Goal: Check status: Check status

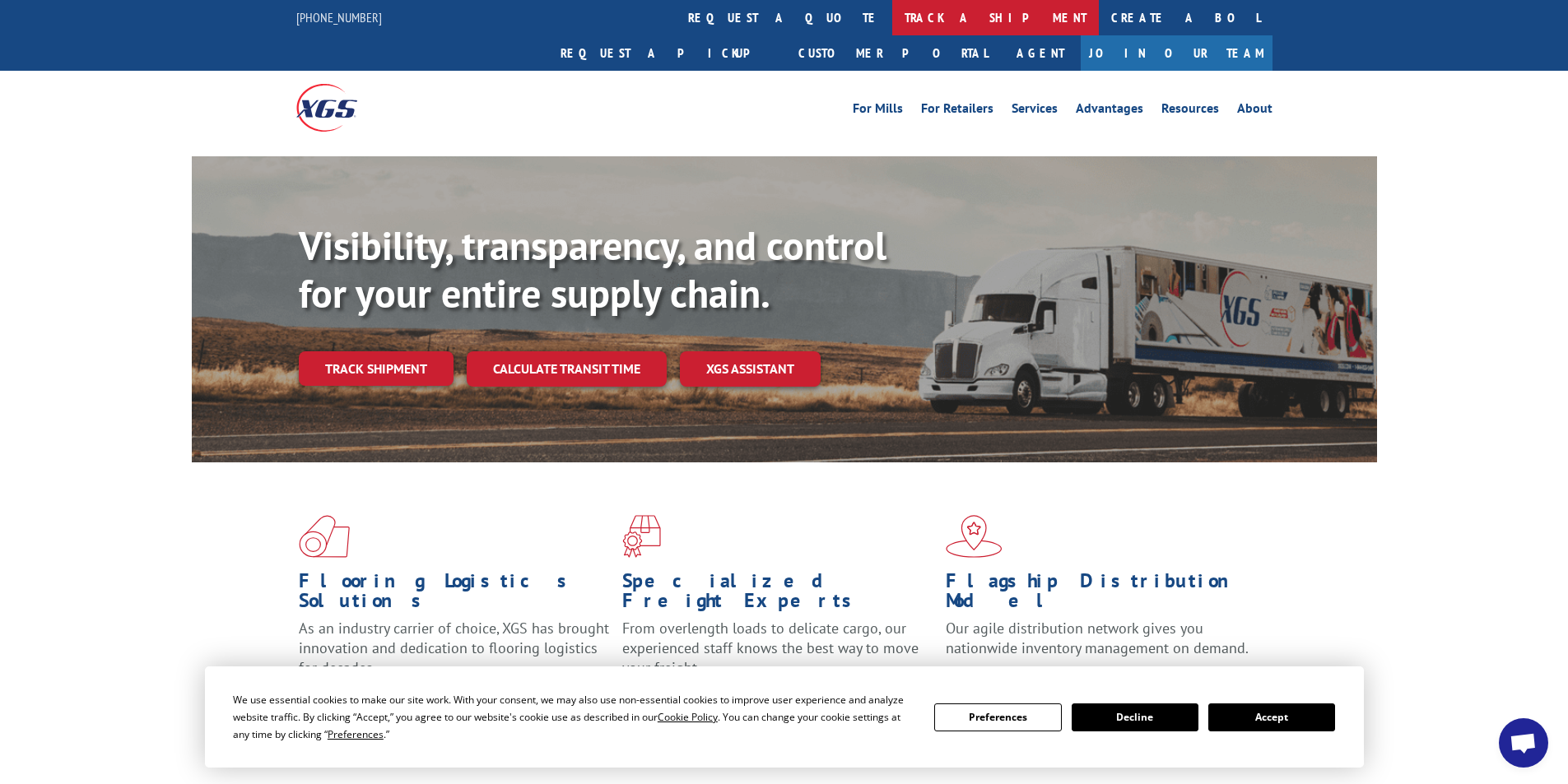
click at [892, 23] on link "track a shipment" at bounding box center [995, 18] width 206 height 35
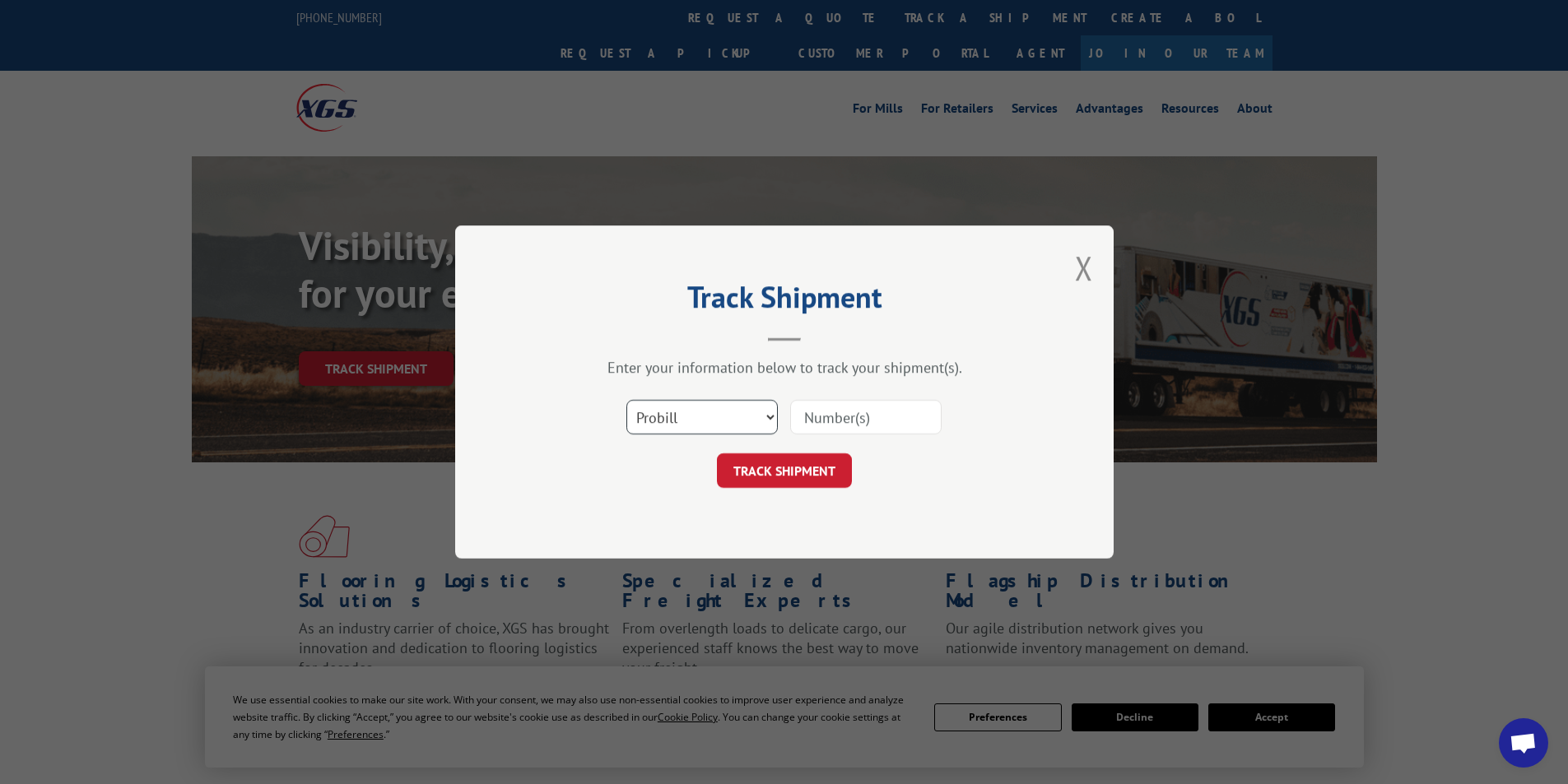
click at [762, 418] on select "Select category... Probill BOL PO" at bounding box center [701, 416] width 151 height 34
select select "po"
click at [626, 399] on select "Select category... Probill BOL PO" at bounding box center [701, 416] width 151 height 34
click at [805, 415] on input at bounding box center [866, 416] width 151 height 34
type input "503770"
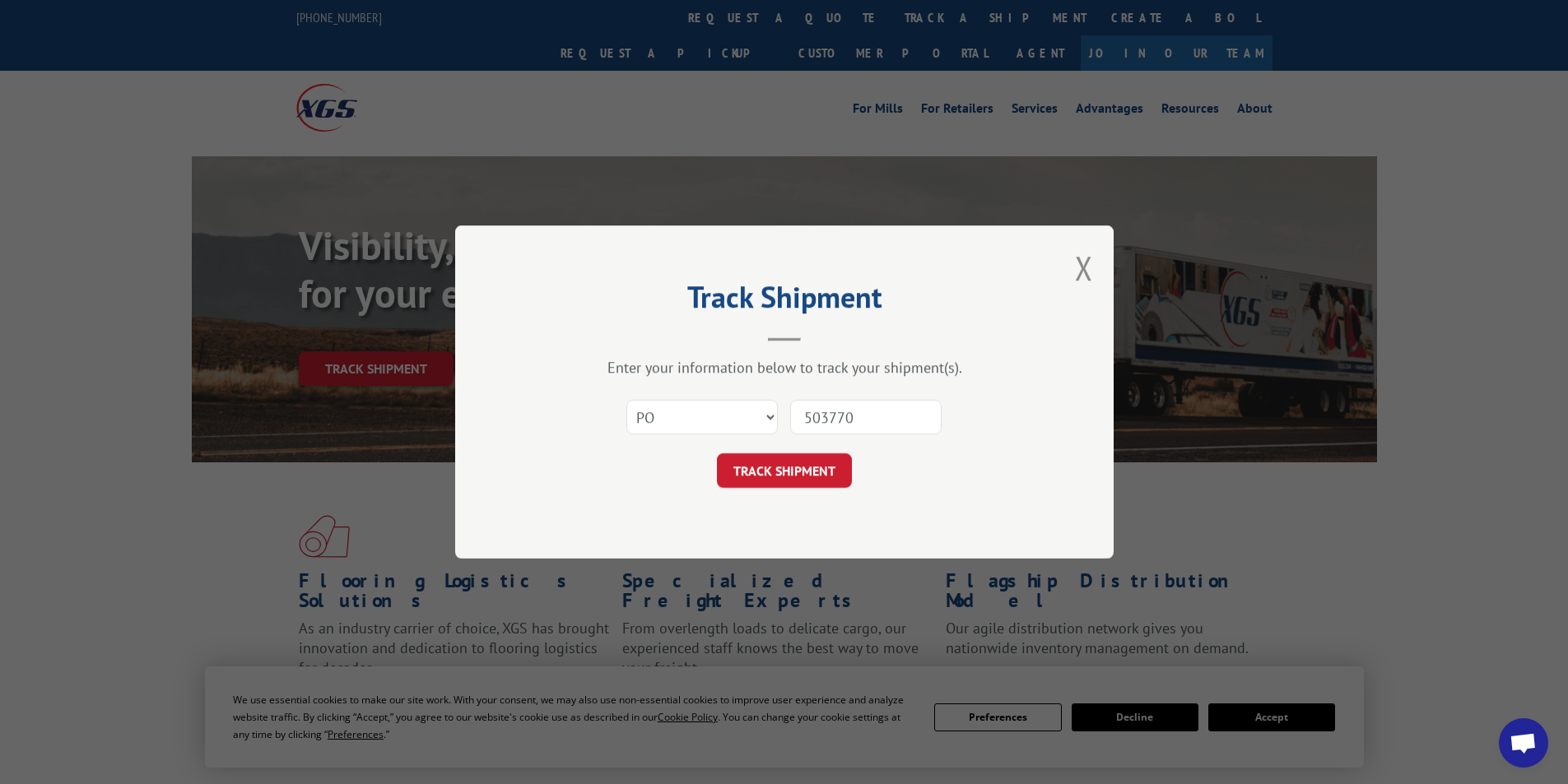
click at [784, 472] on button "TRACK SHIPMENT" at bounding box center [784, 470] width 135 height 34
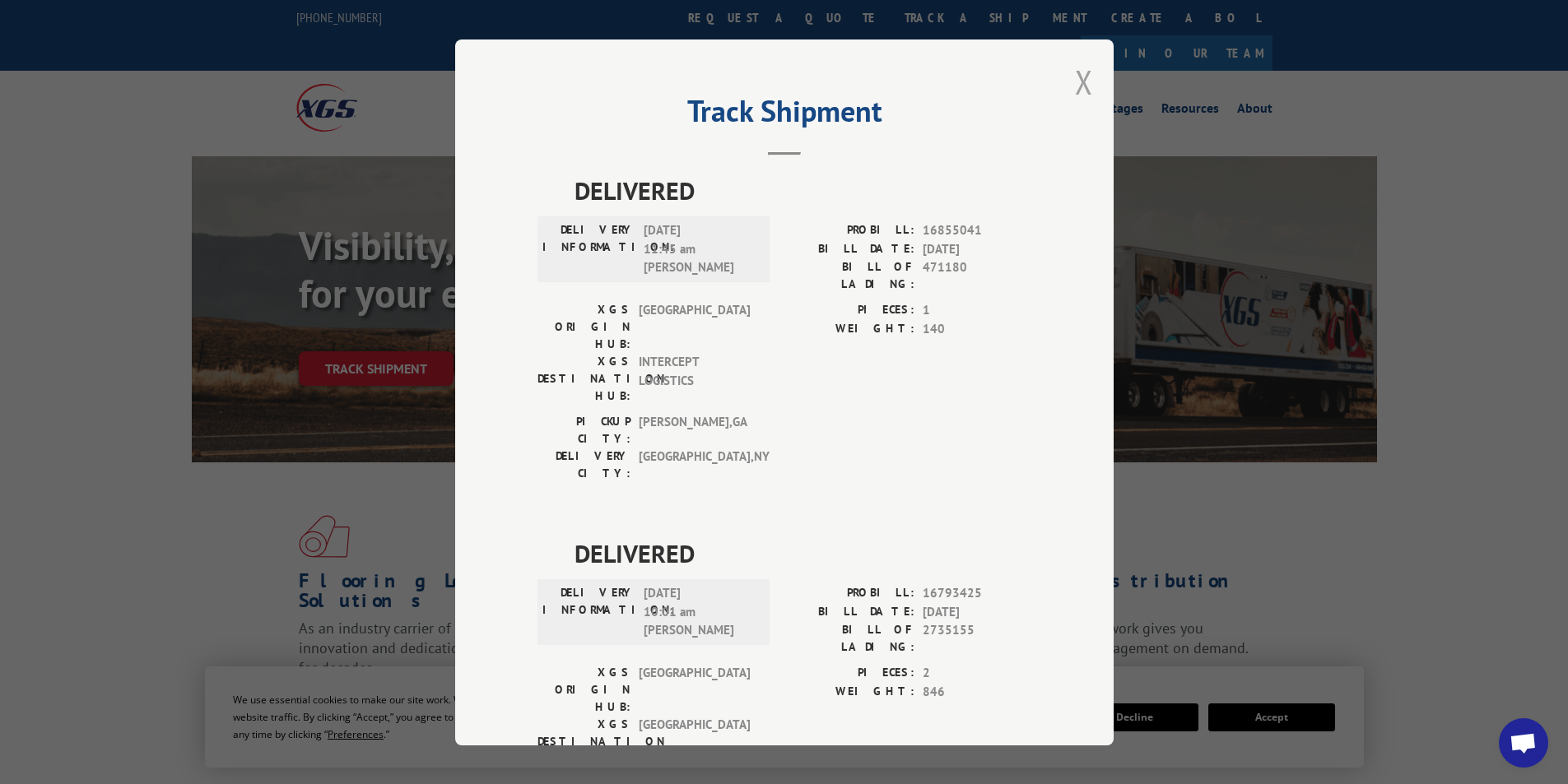
click at [1084, 81] on button "Close modal" at bounding box center [1083, 81] width 19 height 44
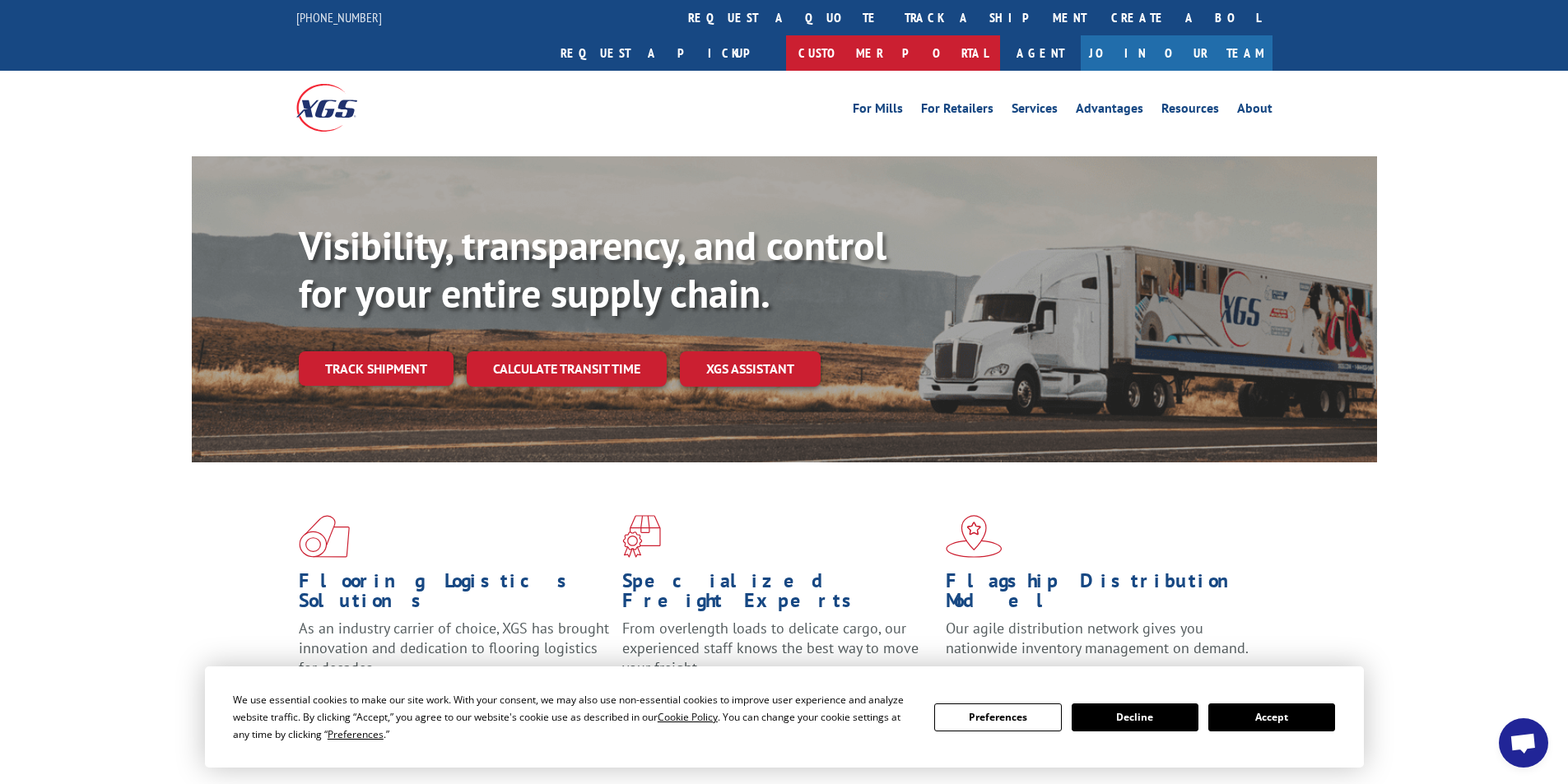
click at [1000, 35] on link "Customer Portal" at bounding box center [892, 53] width 214 height 35
